Goal: Find contact information: Find contact information

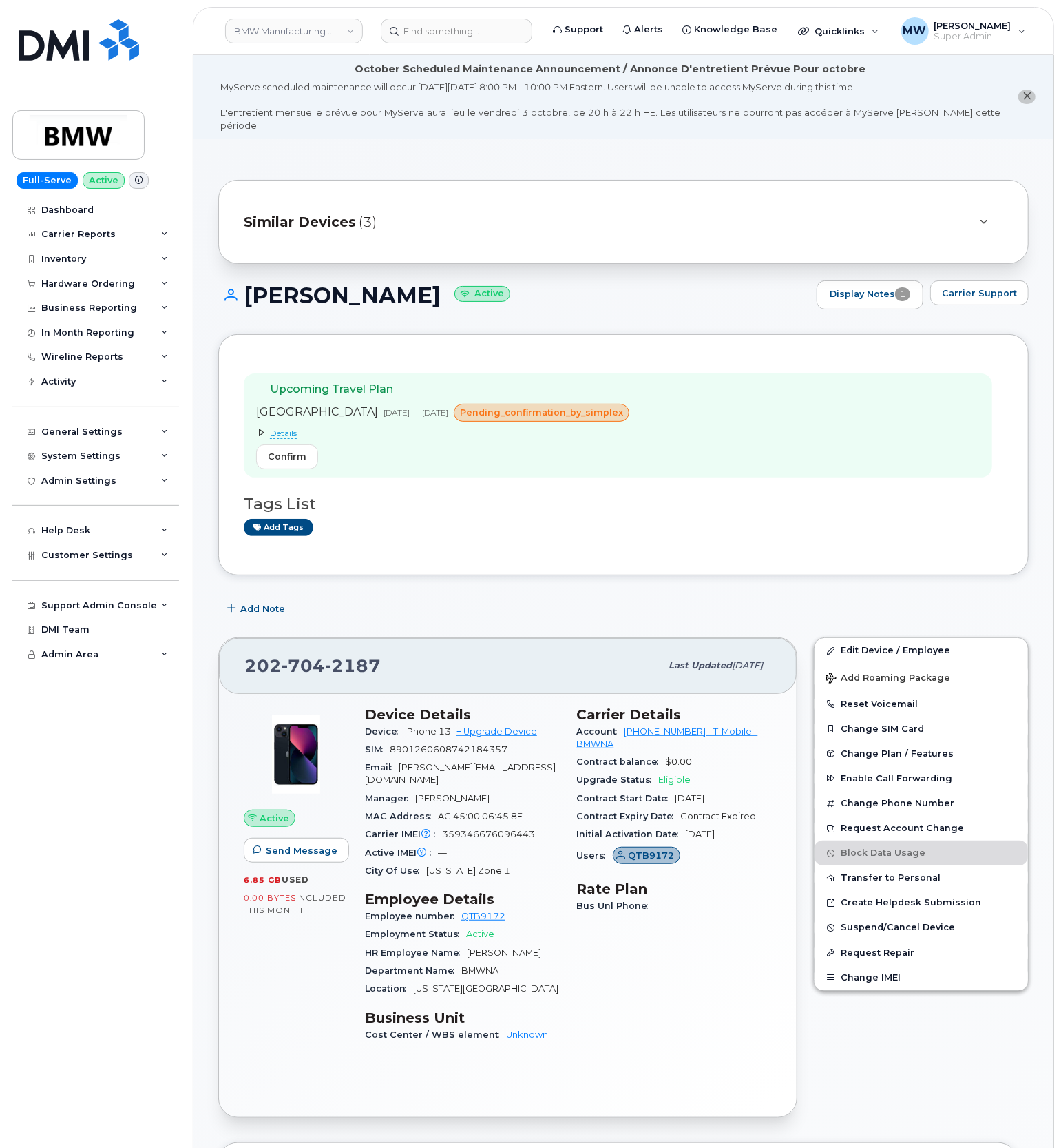
drag, startPoint x: 427, startPoint y: 276, endPoint x: 248, endPoint y: 284, distance: 179.2
click at [248, 284] on h1 "Guillermo Areas Active" at bounding box center [514, 295] width 592 height 24
copy h1 "Guillermo Areas"
drag, startPoint x: 518, startPoint y: 762, endPoint x: 404, endPoint y: 759, distance: 114.0
click at [404, 762] on span "guillermo.areas@bmw.com" at bounding box center [460, 773] width 191 height 23
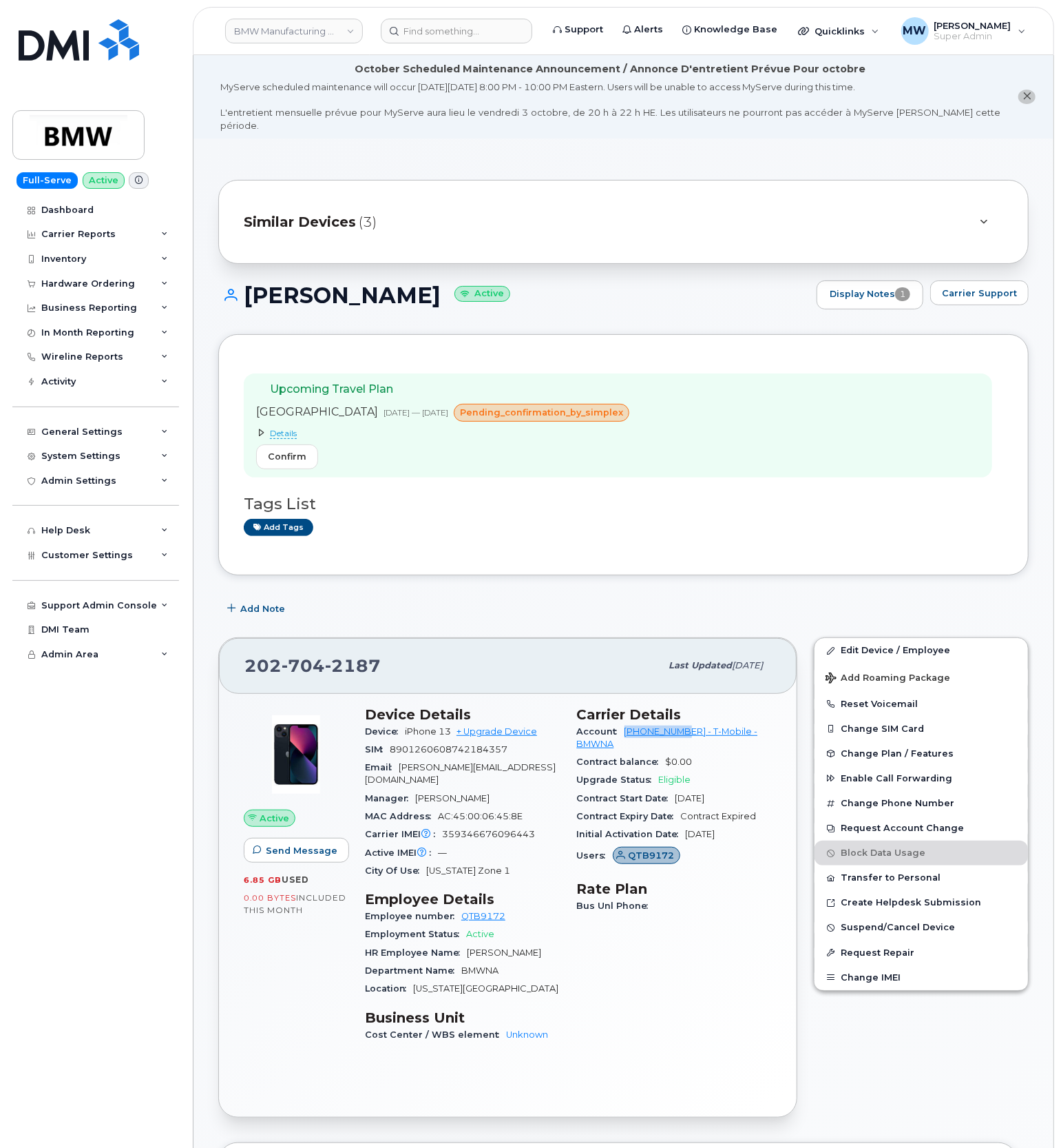
drag, startPoint x: 618, startPoint y: 725, endPoint x: 686, endPoint y: 723, distance: 68.0
click at [686, 723] on div "Account 973767968 - T-Mobile - BMWNA" at bounding box center [675, 737] width 196 height 31
copy link "973767968 -"
